Goal: Use online tool/utility: Utilize a website feature to perform a specific function

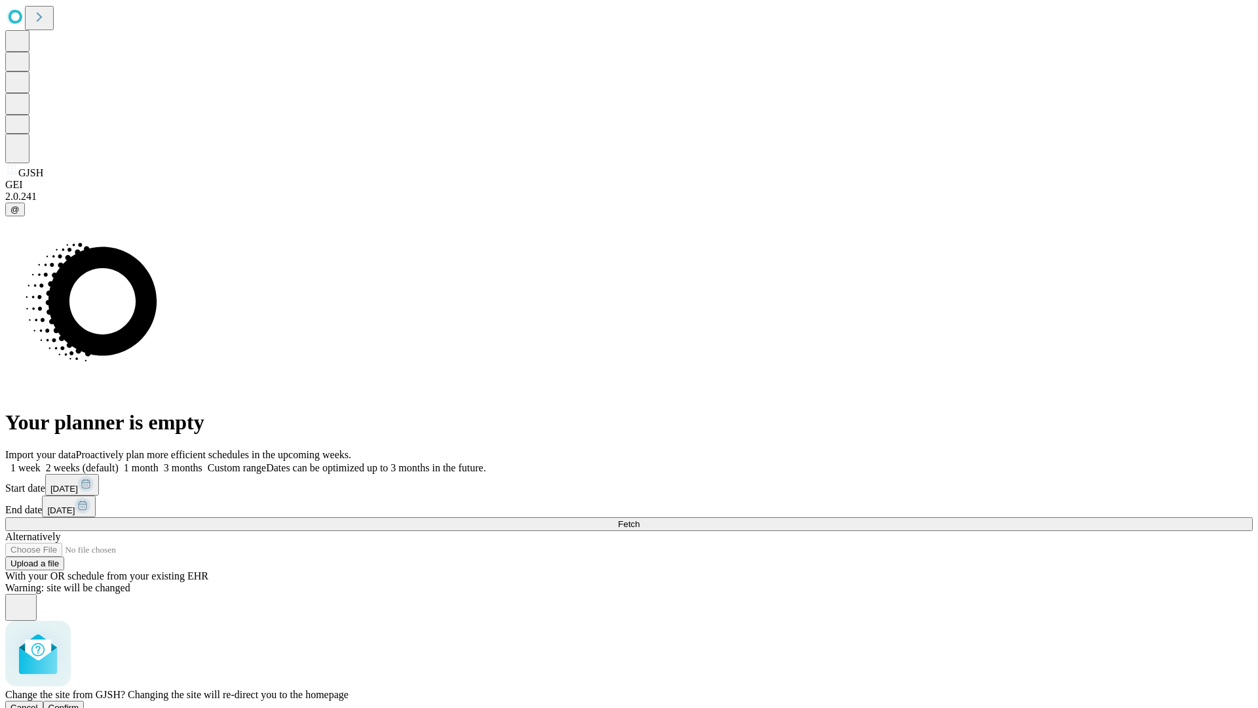
click at [79, 703] on span "Confirm" at bounding box center [64, 708] width 31 height 10
click at [119, 462] on label "2 weeks (default)" at bounding box center [80, 467] width 78 height 11
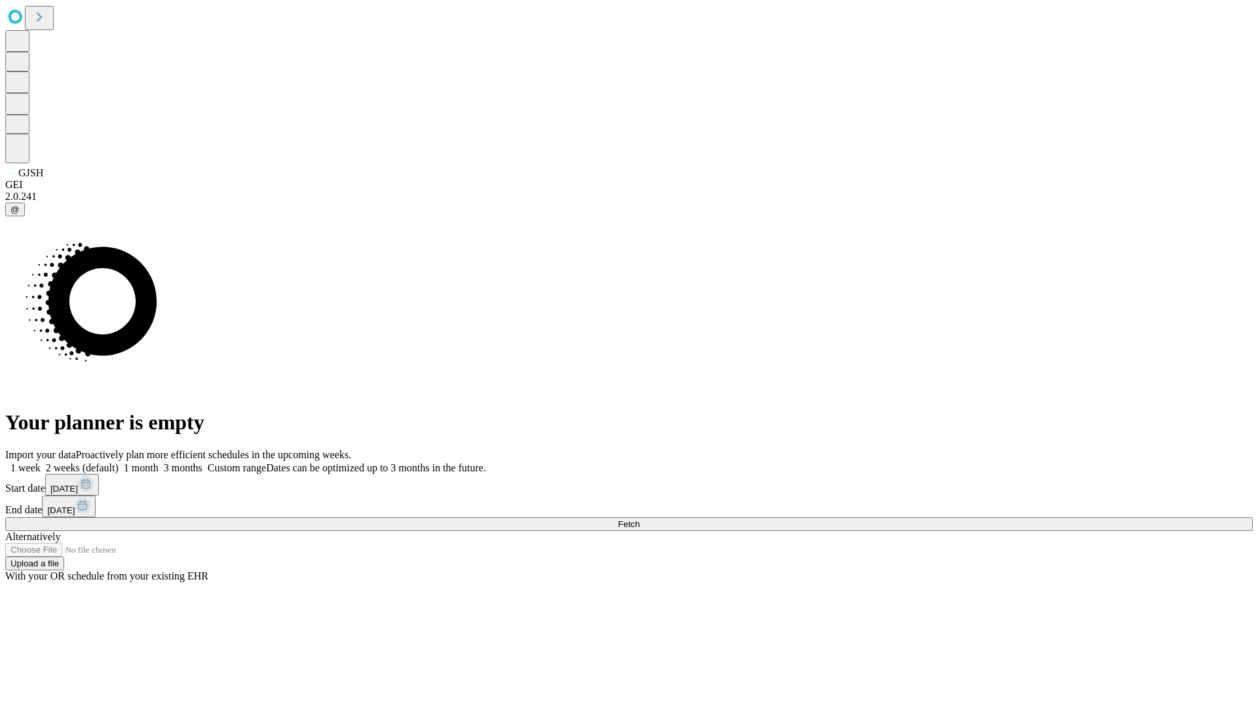
click at [640, 519] on span "Fetch" at bounding box center [629, 524] width 22 height 10
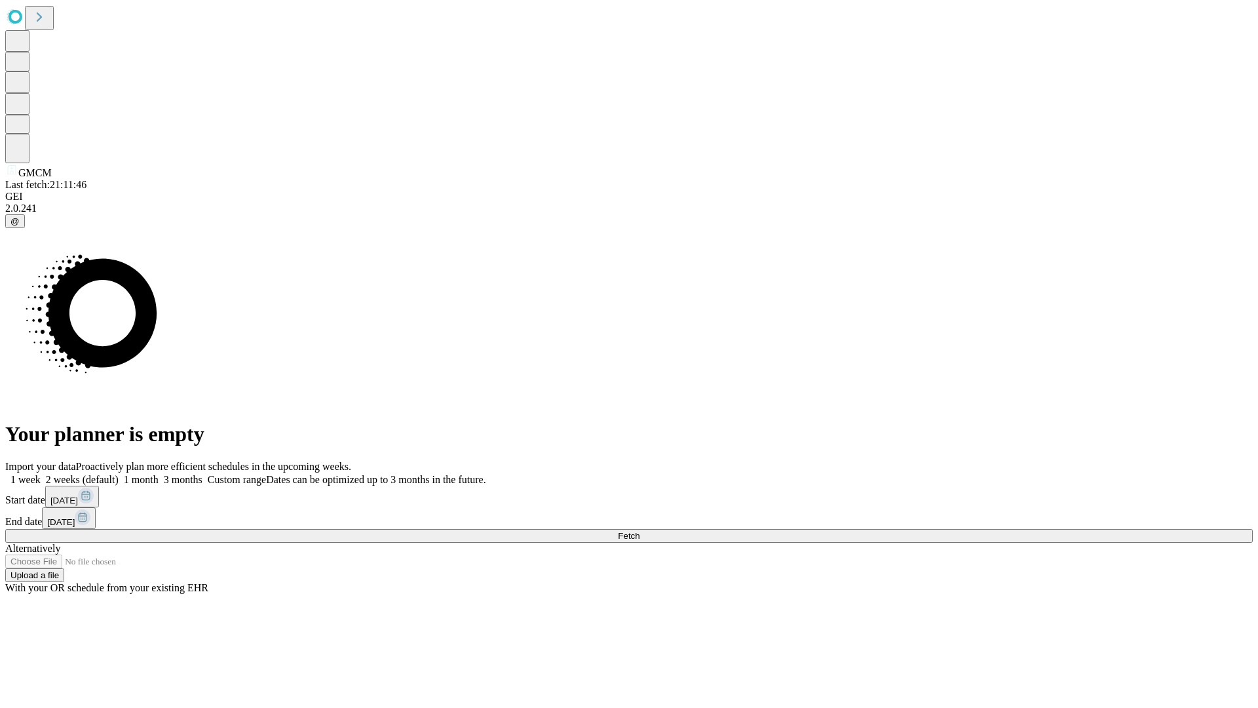
click at [119, 474] on label "2 weeks (default)" at bounding box center [80, 479] width 78 height 11
click at [640, 531] on span "Fetch" at bounding box center [629, 536] width 22 height 10
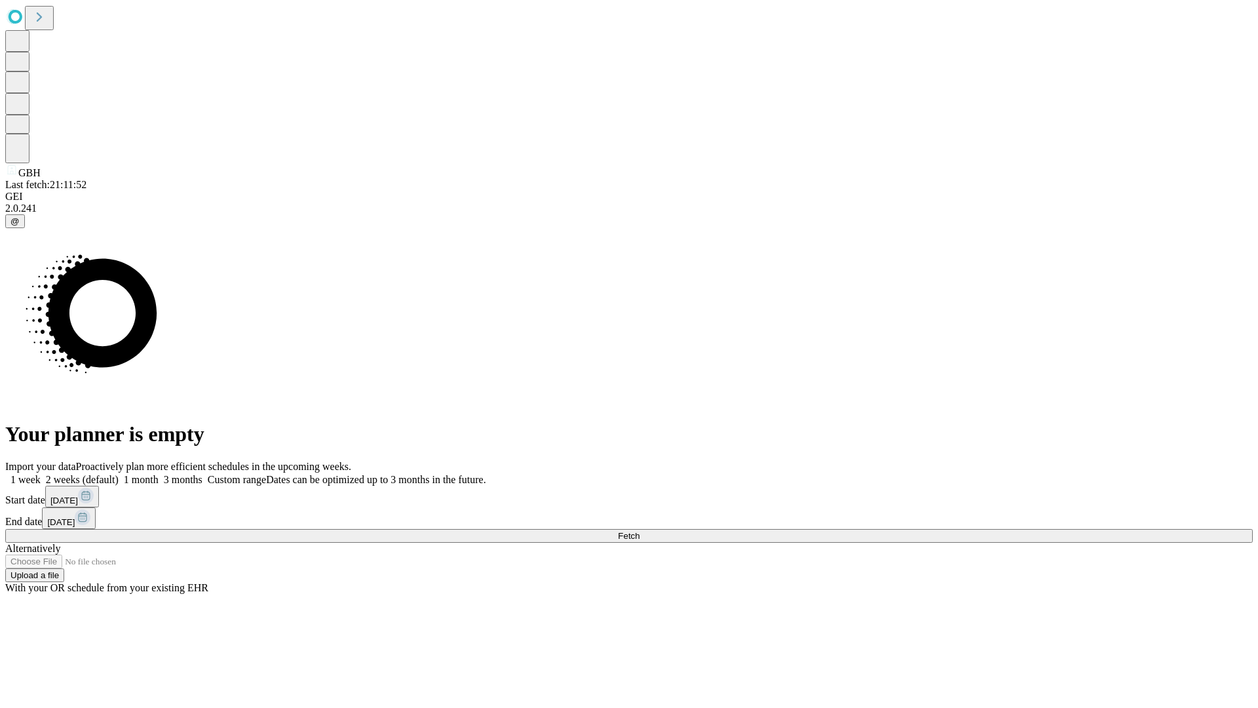
click at [119, 474] on label "2 weeks (default)" at bounding box center [80, 479] width 78 height 11
click at [640, 531] on span "Fetch" at bounding box center [629, 536] width 22 height 10
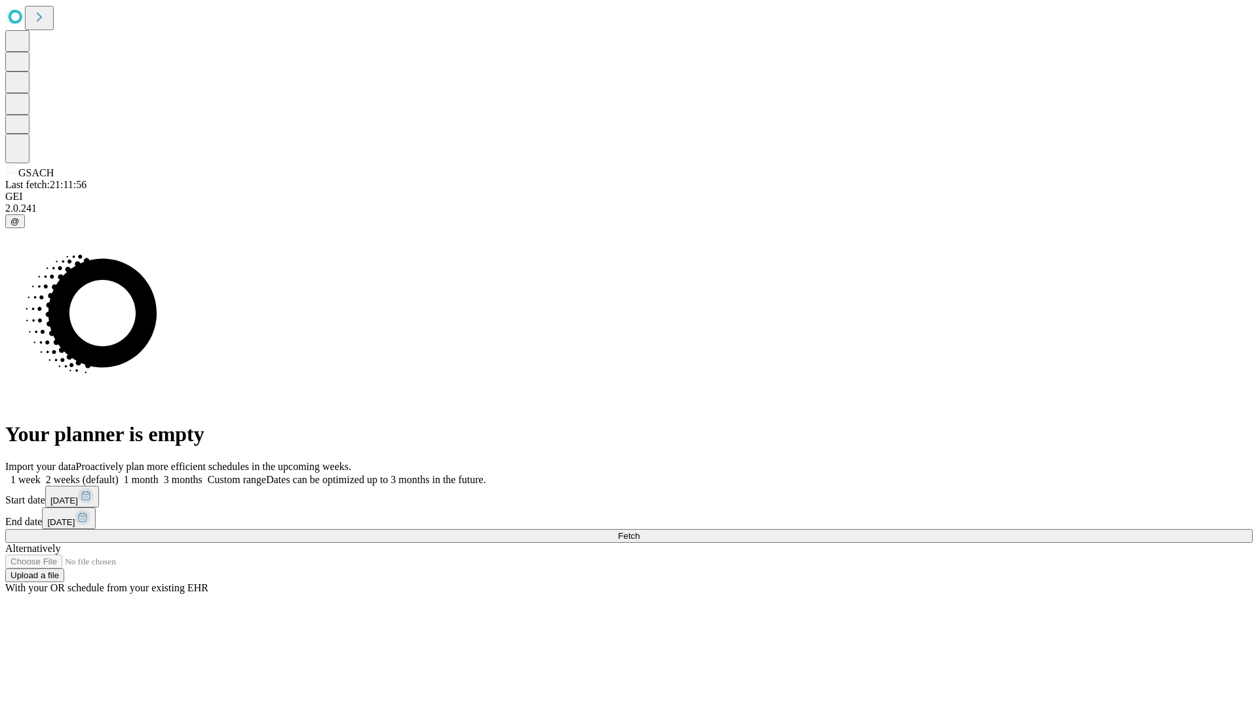
click at [640, 531] on span "Fetch" at bounding box center [629, 536] width 22 height 10
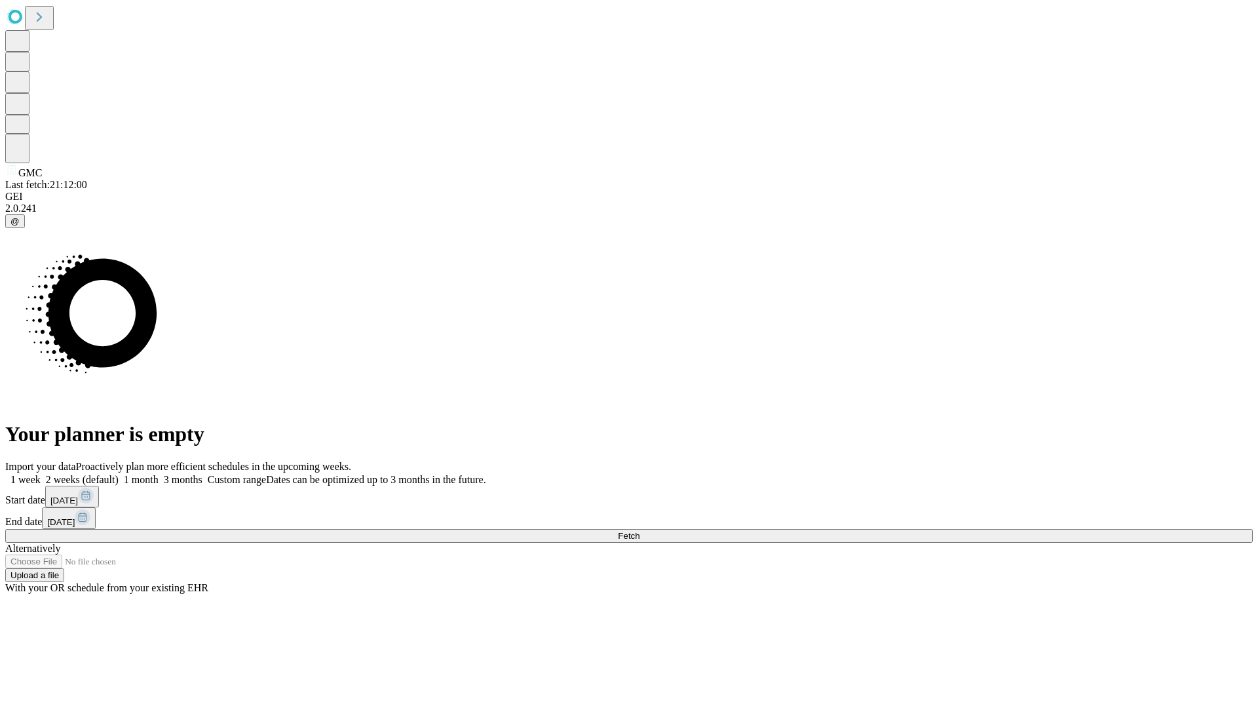
click at [119, 474] on label "2 weeks (default)" at bounding box center [80, 479] width 78 height 11
click at [640, 531] on span "Fetch" at bounding box center [629, 536] width 22 height 10
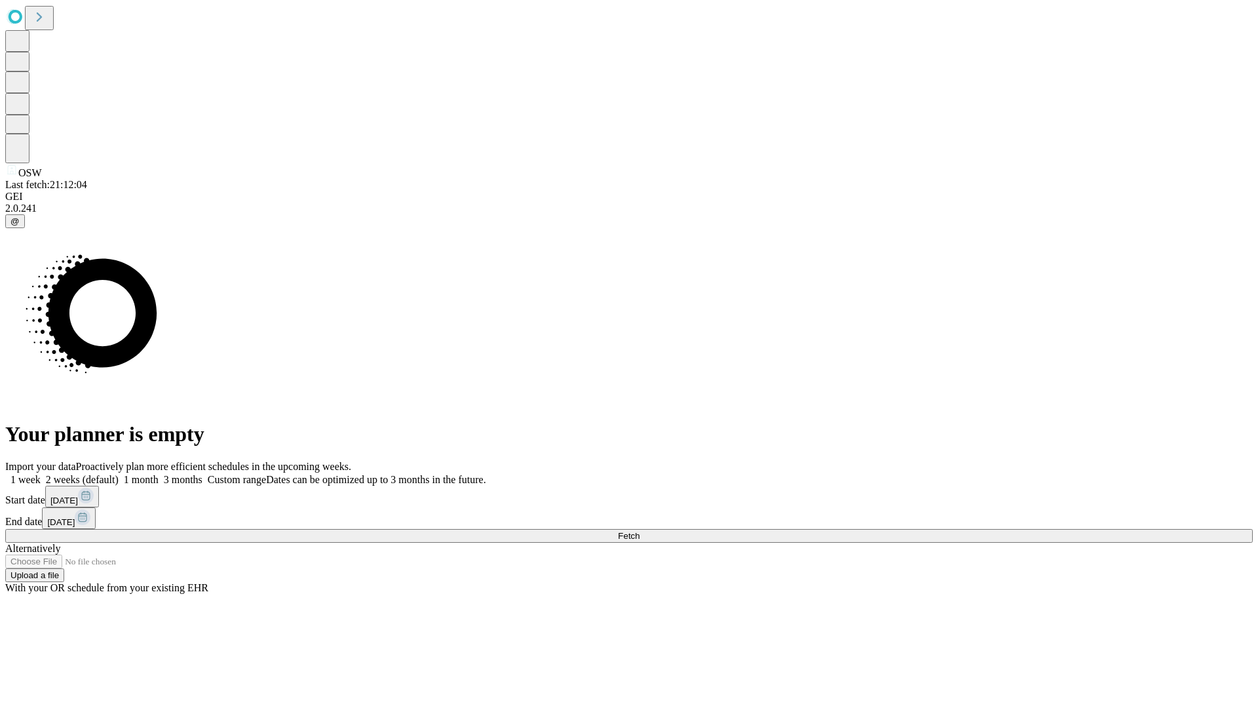
click at [119, 474] on label "2 weeks (default)" at bounding box center [80, 479] width 78 height 11
click at [640, 531] on span "Fetch" at bounding box center [629, 536] width 22 height 10
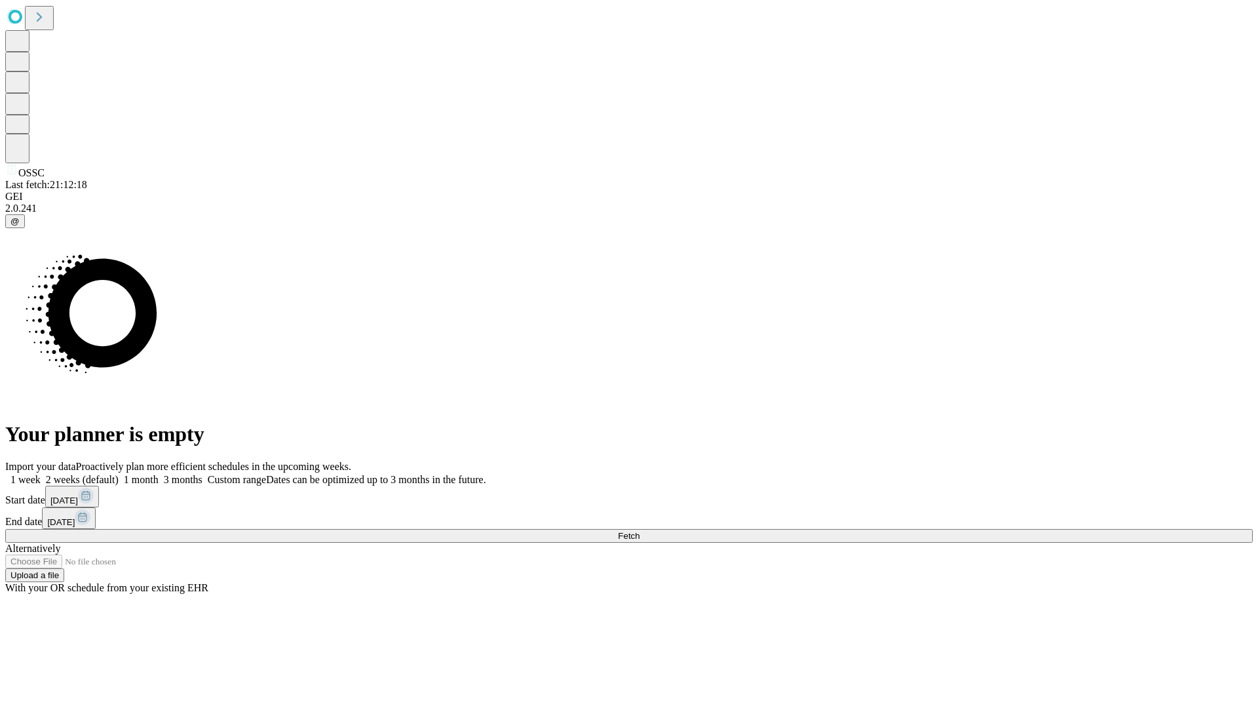
click at [119, 474] on label "2 weeks (default)" at bounding box center [80, 479] width 78 height 11
click at [640, 531] on span "Fetch" at bounding box center [629, 536] width 22 height 10
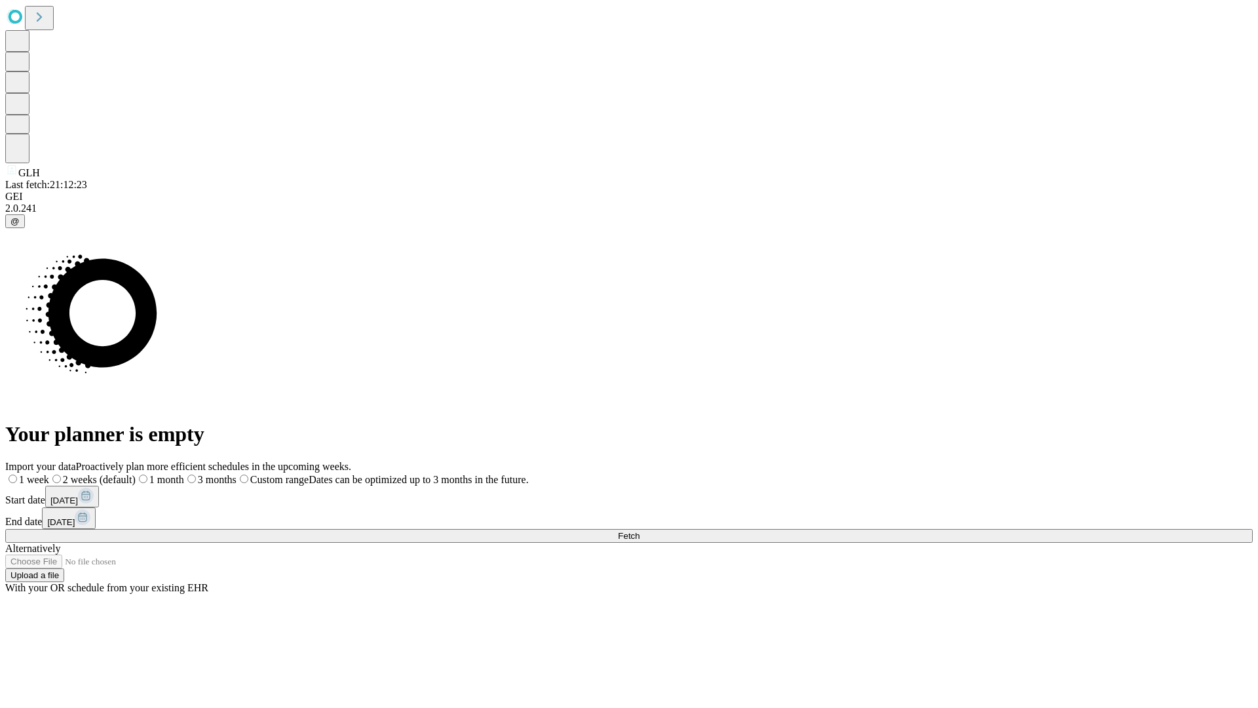
click at [136, 474] on label "2 weeks (default)" at bounding box center [92, 479] width 87 height 11
click at [640, 531] on span "Fetch" at bounding box center [629, 536] width 22 height 10
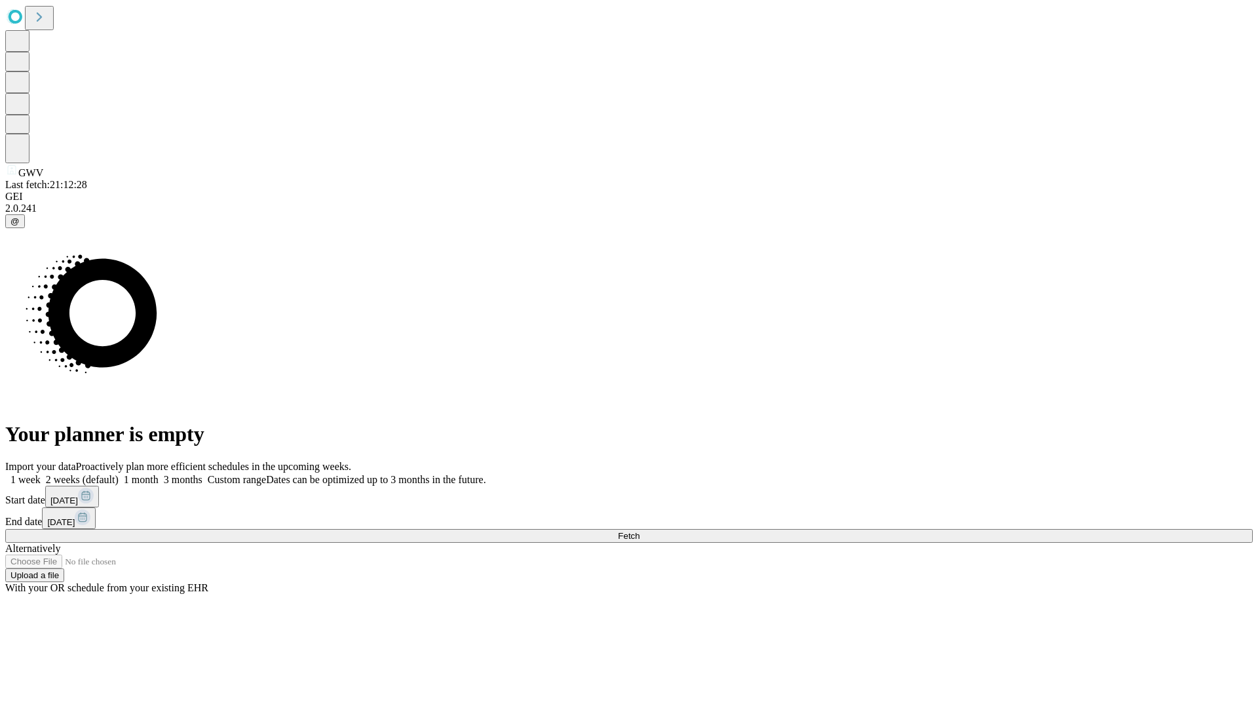
click at [119, 474] on label "2 weeks (default)" at bounding box center [80, 479] width 78 height 11
click at [640, 531] on span "Fetch" at bounding box center [629, 536] width 22 height 10
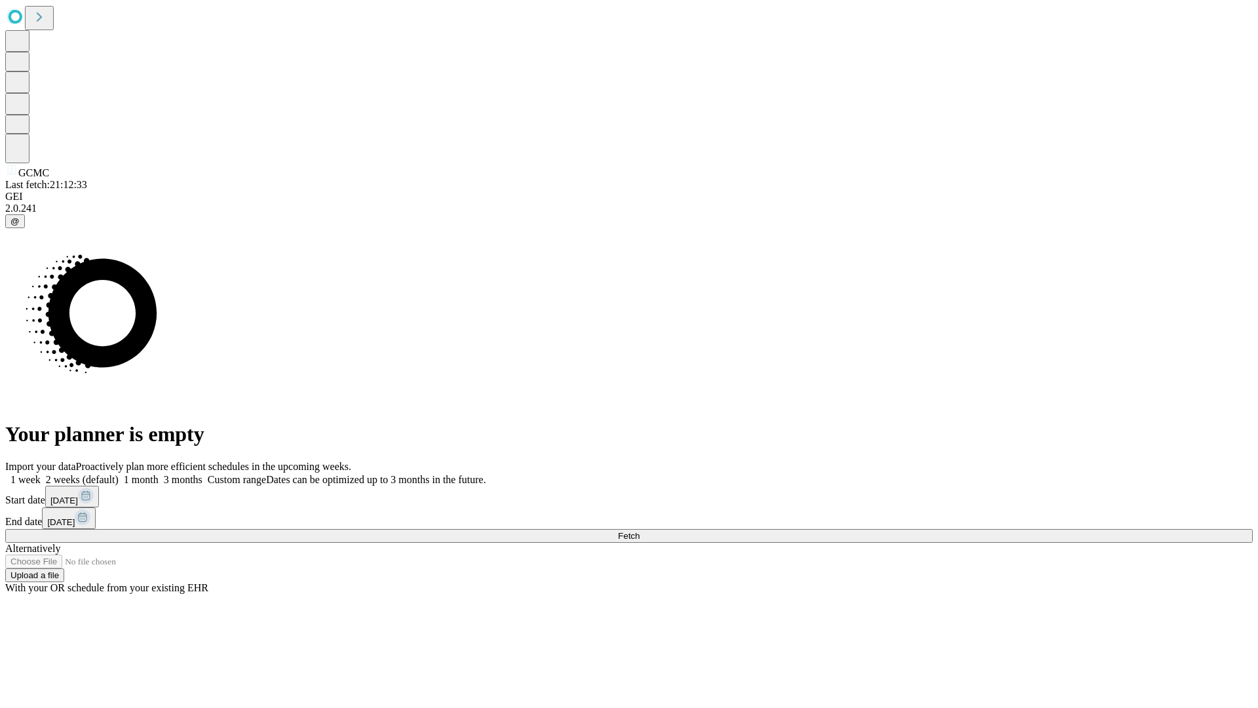
click at [119, 474] on label "2 weeks (default)" at bounding box center [80, 479] width 78 height 11
click at [640, 531] on span "Fetch" at bounding box center [629, 536] width 22 height 10
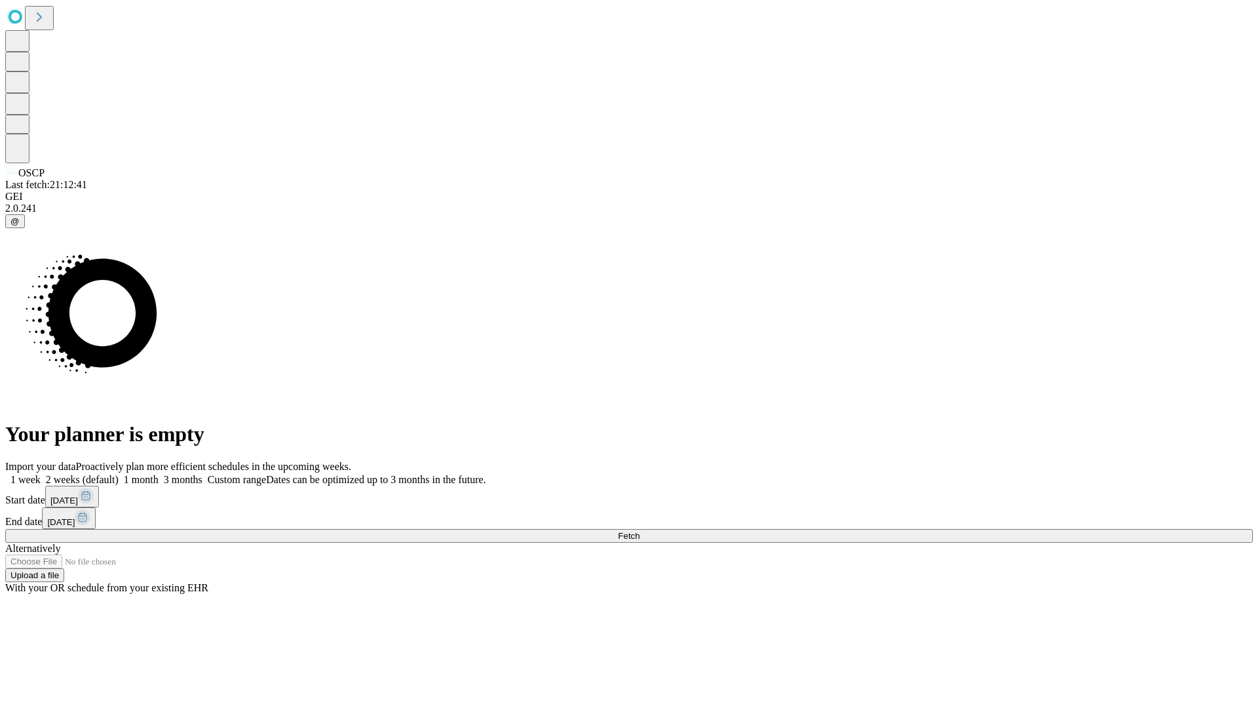
click at [119, 474] on label "2 weeks (default)" at bounding box center [80, 479] width 78 height 11
click at [640, 531] on span "Fetch" at bounding box center [629, 536] width 22 height 10
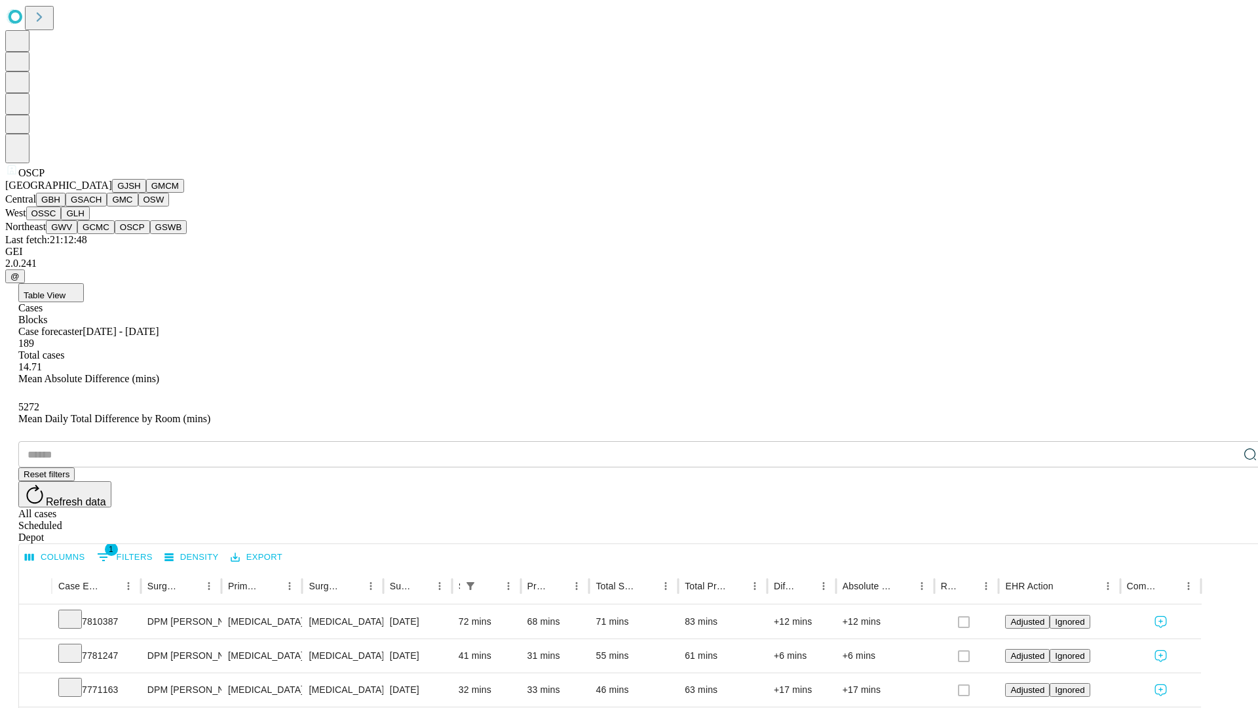
click at [150, 234] on button "GSWB" at bounding box center [168, 227] width 37 height 14
